Goal: Communication & Community: Connect with others

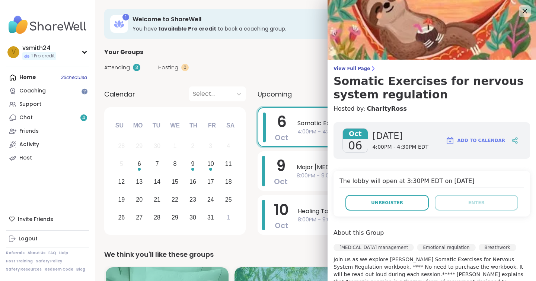
click at [382, 207] on button "Unregister" at bounding box center [386, 203] width 83 height 16
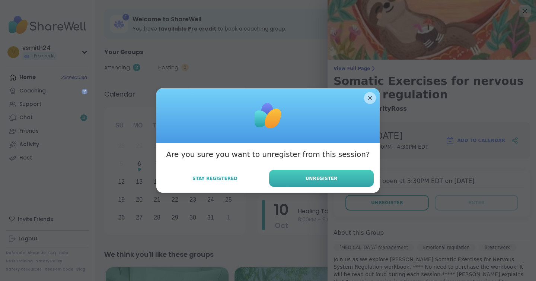
click at [343, 175] on button "Unregister" at bounding box center [321, 178] width 105 height 17
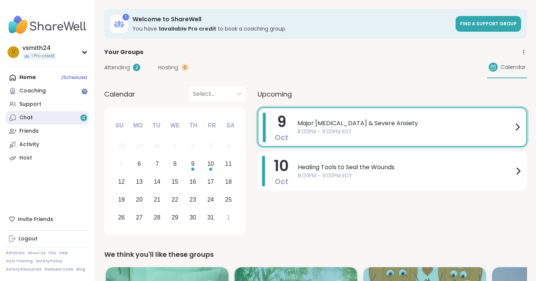
click at [32, 118] on div "Chat 4" at bounding box center [25, 117] width 13 height 7
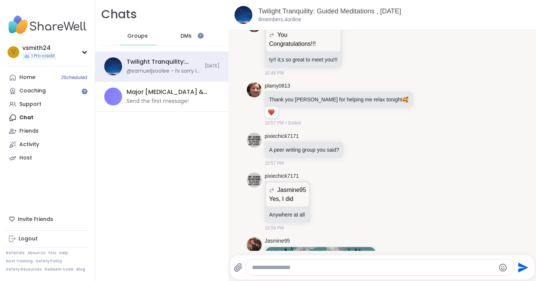
scroll to position [673, 0]
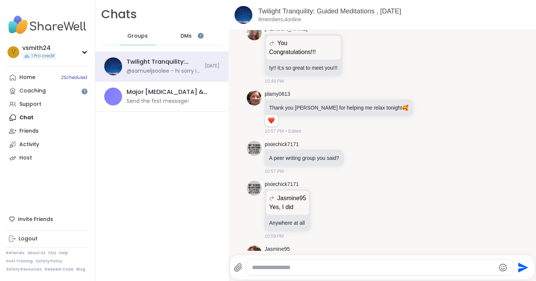
click at [187, 35] on span "DMs" at bounding box center [185, 35] width 11 height 7
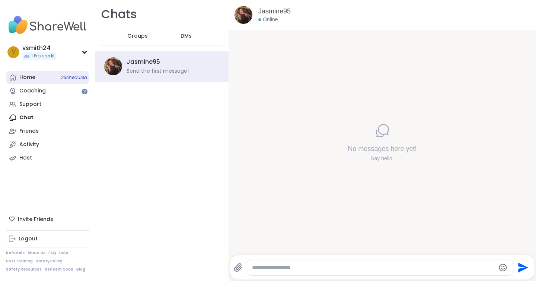
click at [42, 74] on link "Home 2 Scheduled" at bounding box center [47, 77] width 83 height 13
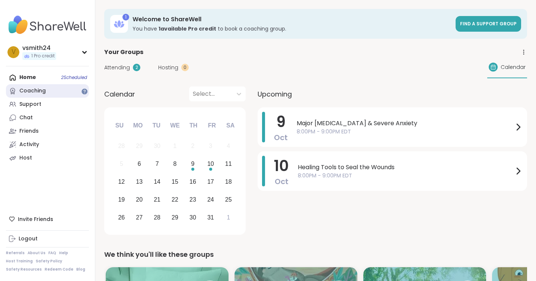
click at [38, 91] on div "Coaching" at bounding box center [32, 90] width 26 height 7
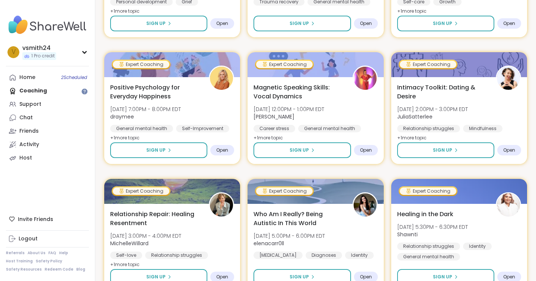
scroll to position [653, 0]
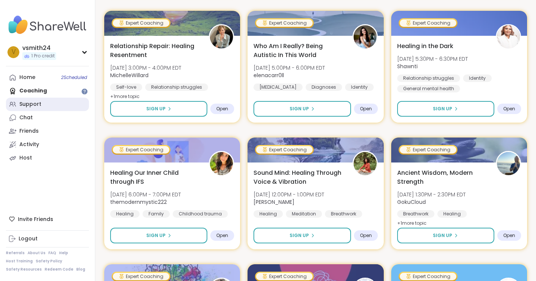
click at [52, 103] on link "Support" at bounding box center [47, 103] width 83 height 13
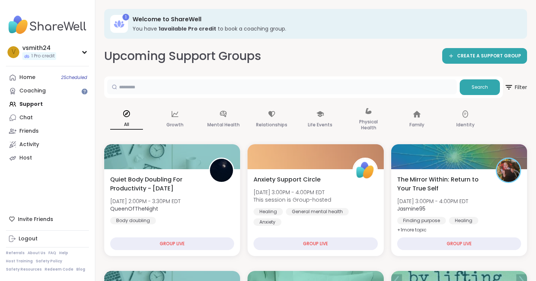
click at [258, 90] on input "text" at bounding box center [281, 86] width 349 height 15
type input "***"
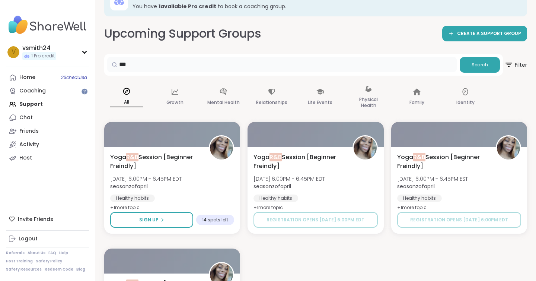
scroll to position [103, 0]
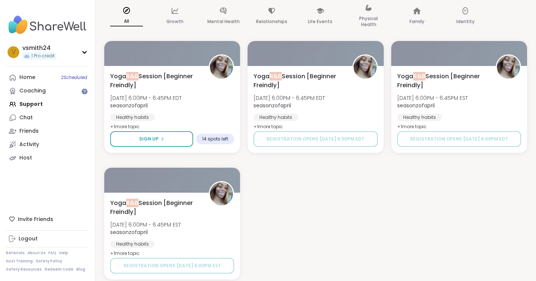
click at [46, 23] on img at bounding box center [47, 25] width 83 height 26
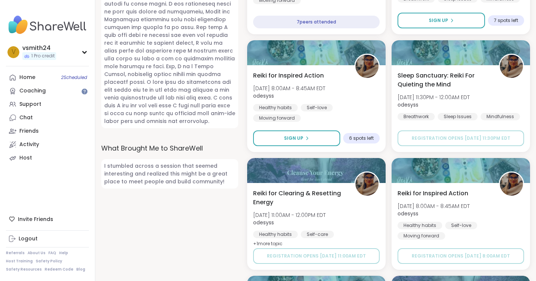
scroll to position [454, 0]
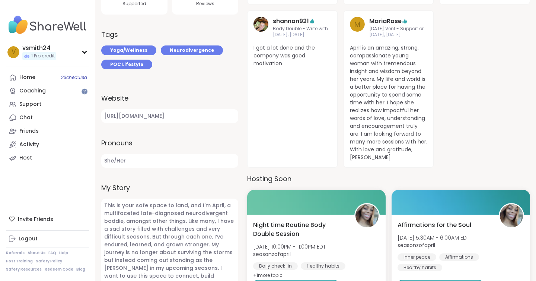
scroll to position [427, 0]
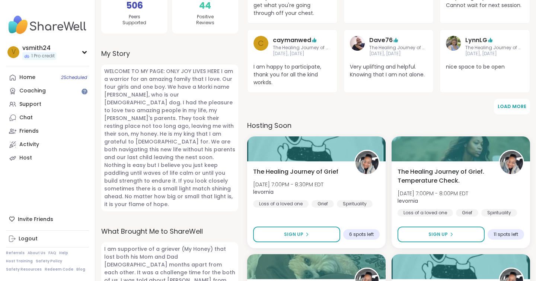
scroll to position [330, 0]
